Goal: Navigation & Orientation: Find specific page/section

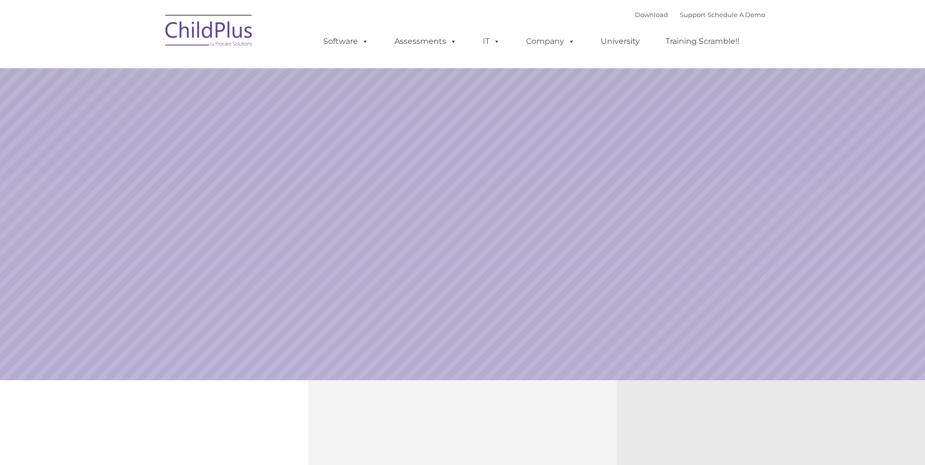
select select "MEDIUM"
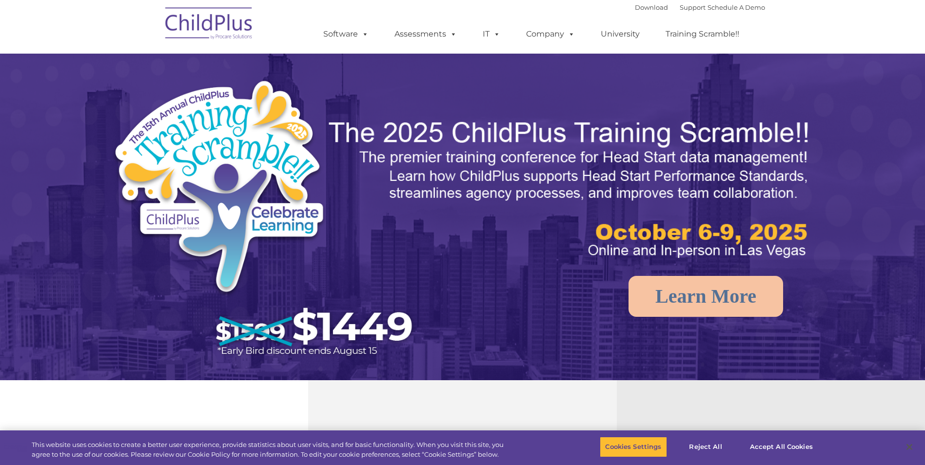
scroll to position [401, 0]
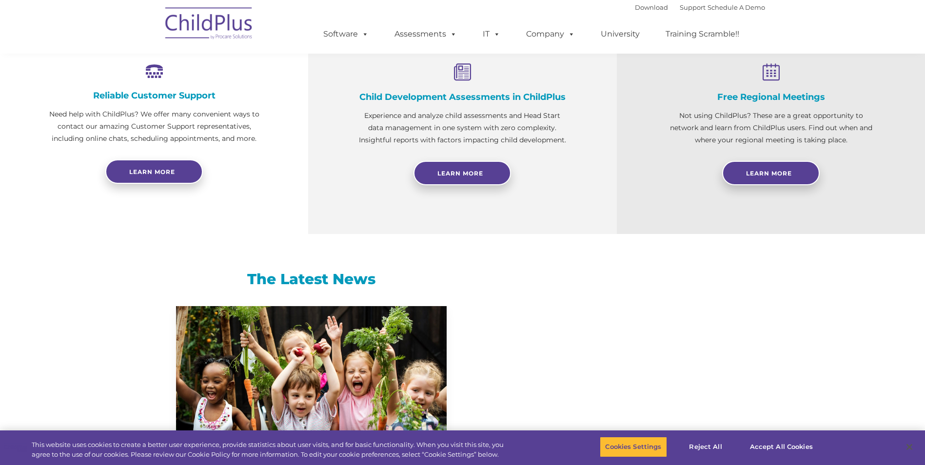
select select "MEDIUM"
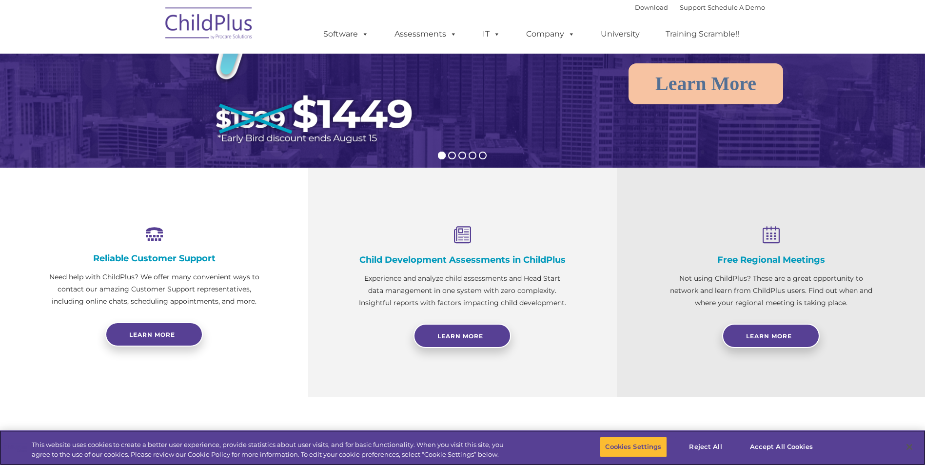
scroll to position [162, 0]
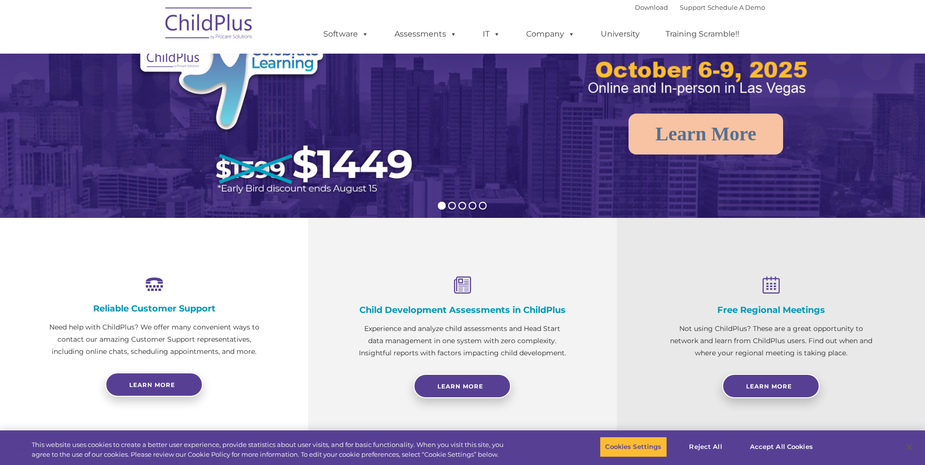
click at [365, 44] on ul "Software ChildPlus: The original and most widely-used Head Start data managemen…" at bounding box center [534, 34] width 461 height 39
click at [340, 23] on ul "Software ChildPlus: The original and most widely-used Head Start data managemen…" at bounding box center [534, 34] width 461 height 39
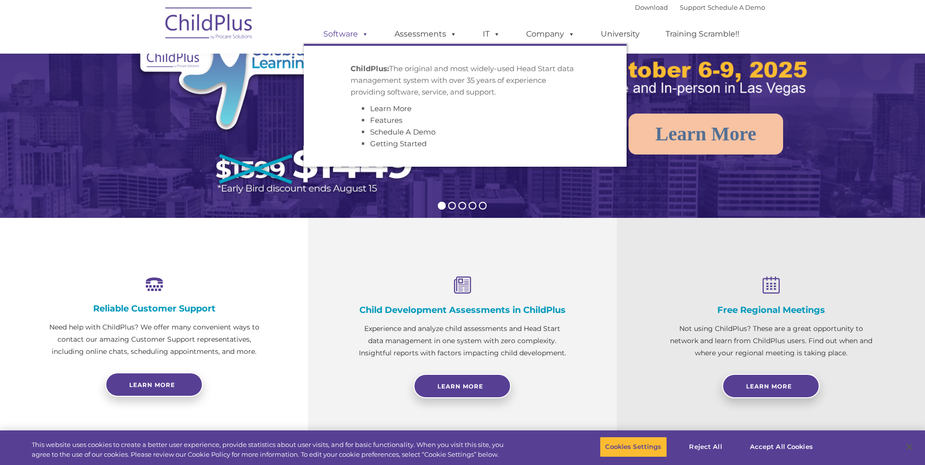
click at [343, 33] on link "Software" at bounding box center [346, 34] width 65 height 20
